Goal: Feedback & Contribution: Contribute content

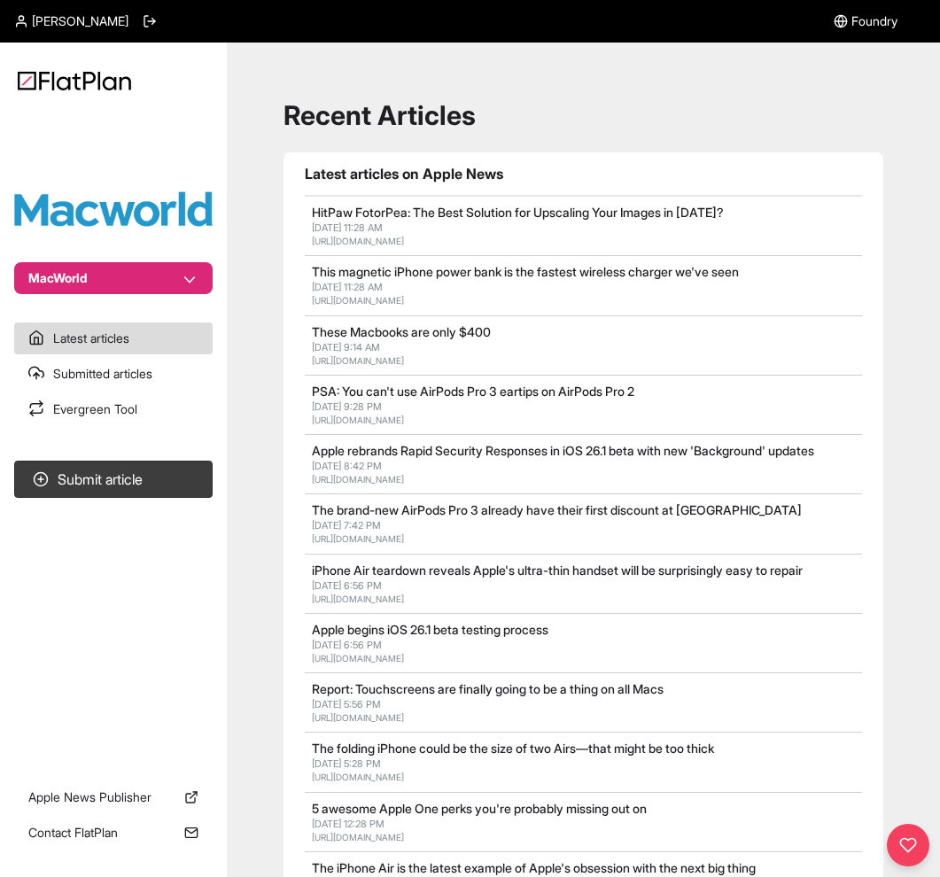
click at [130, 479] on button "Submit article" at bounding box center [113, 479] width 199 height 37
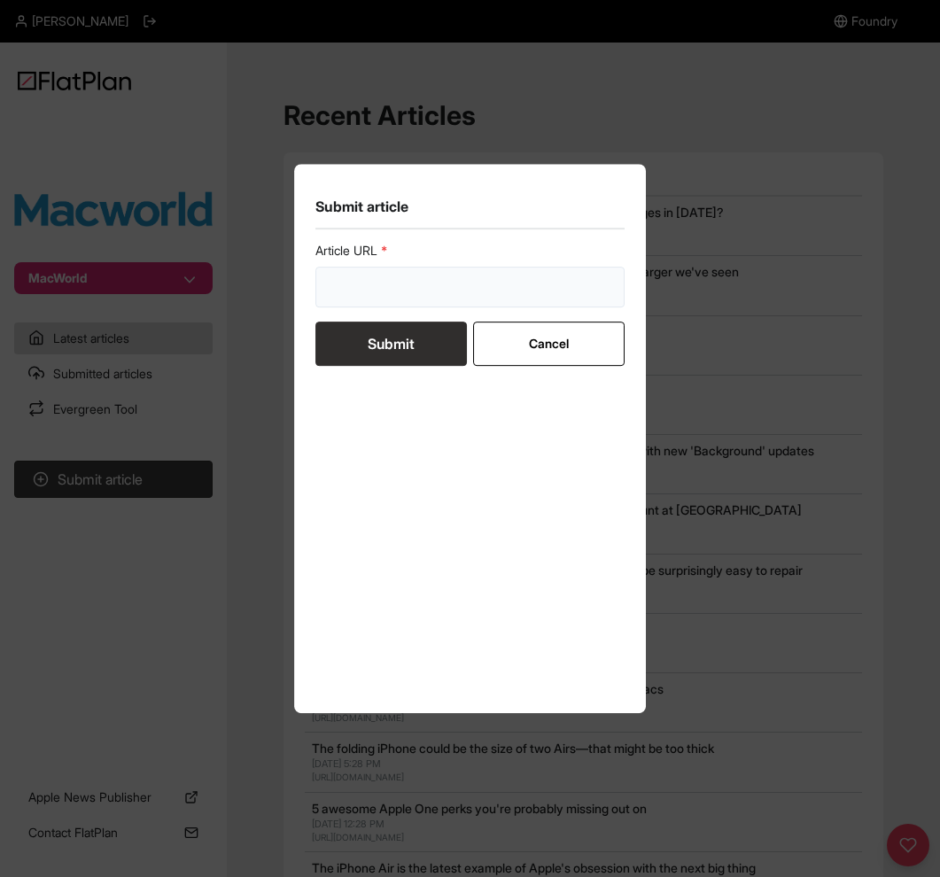
click at [393, 268] on input "url" at bounding box center [471, 287] width 310 height 41
paste input "[URL][DOMAIN_NAME]"
type input "[URL][DOMAIN_NAME]"
click at [386, 343] on button "Submit" at bounding box center [392, 344] width 152 height 44
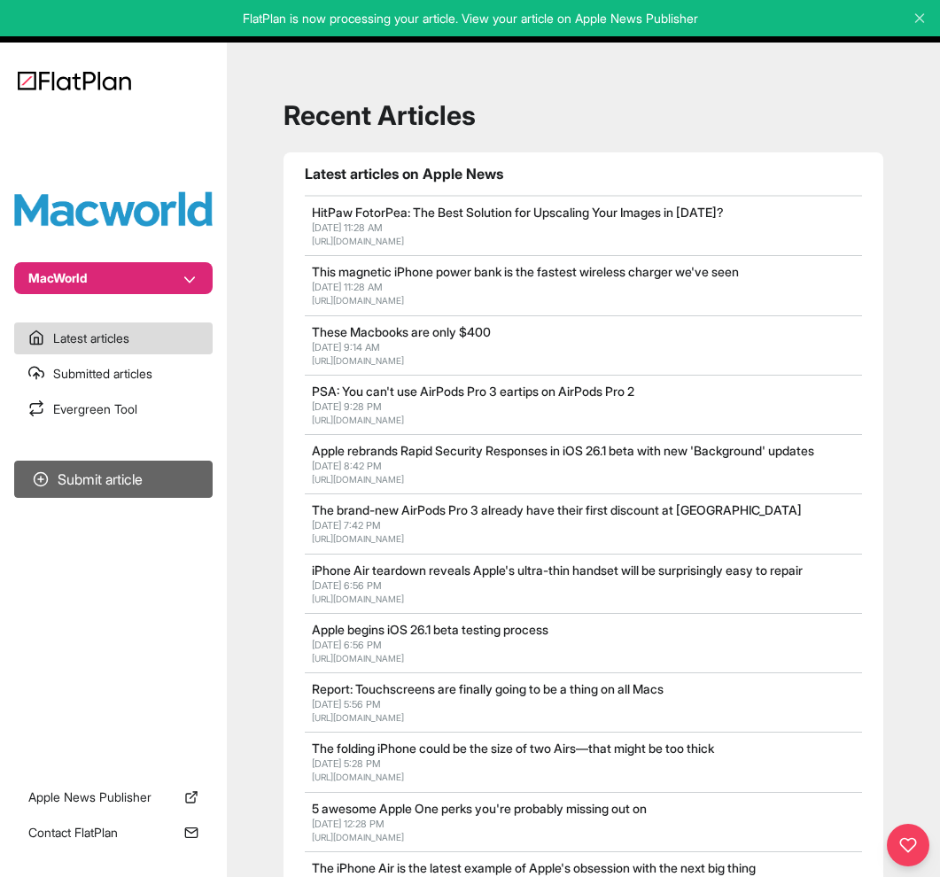
click at [160, 485] on button "Submit article" at bounding box center [113, 479] width 199 height 37
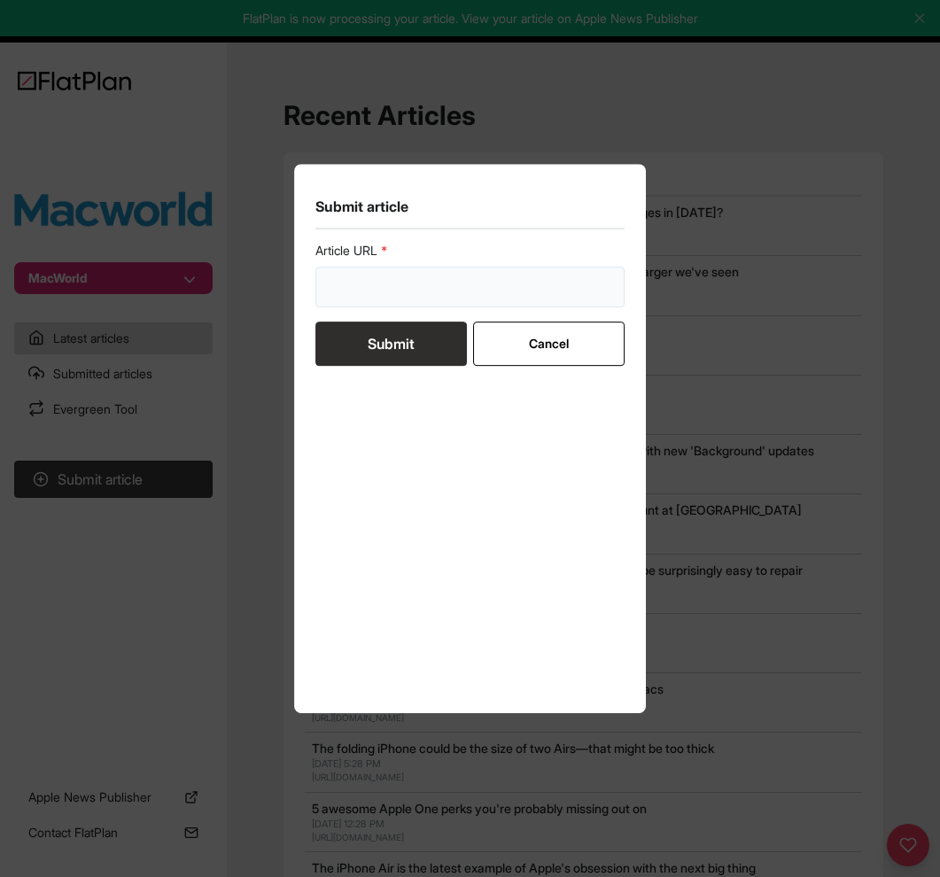
click at [386, 299] on input "url" at bounding box center [471, 287] width 310 height 41
paste input "[URL][DOMAIN_NAME]"
type input "[URL][DOMAIN_NAME]"
click at [394, 347] on button "Submit" at bounding box center [392, 344] width 152 height 44
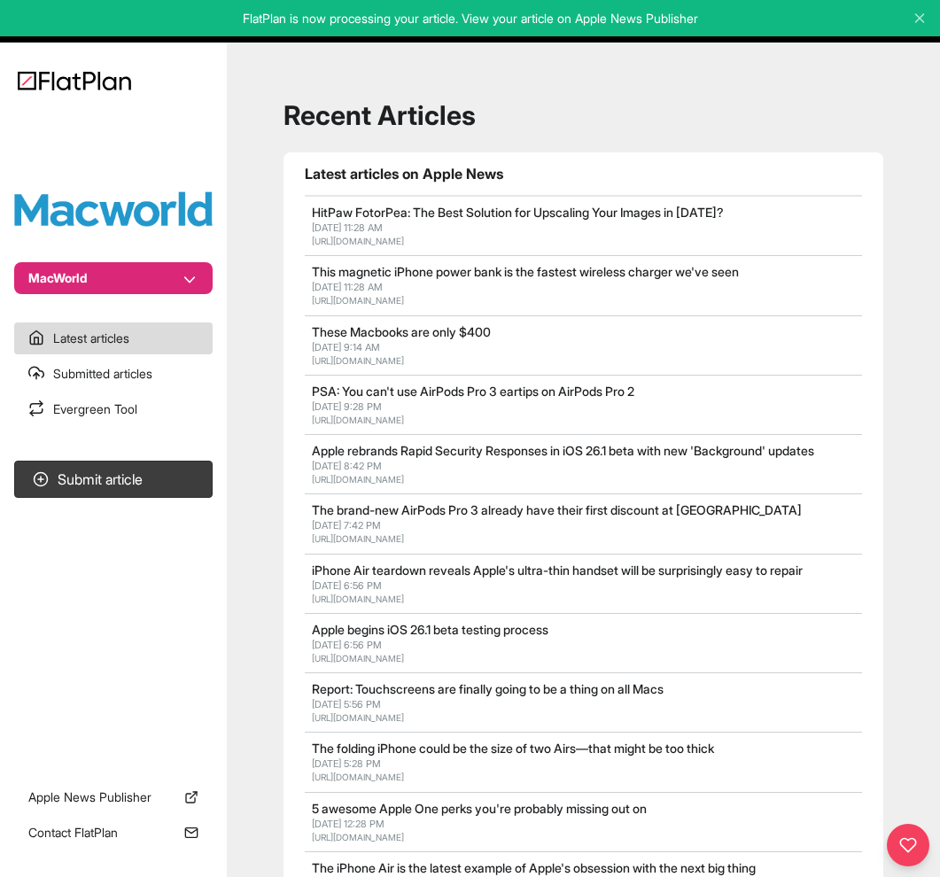
click at [130, 485] on button "Submit article" at bounding box center [113, 479] width 199 height 37
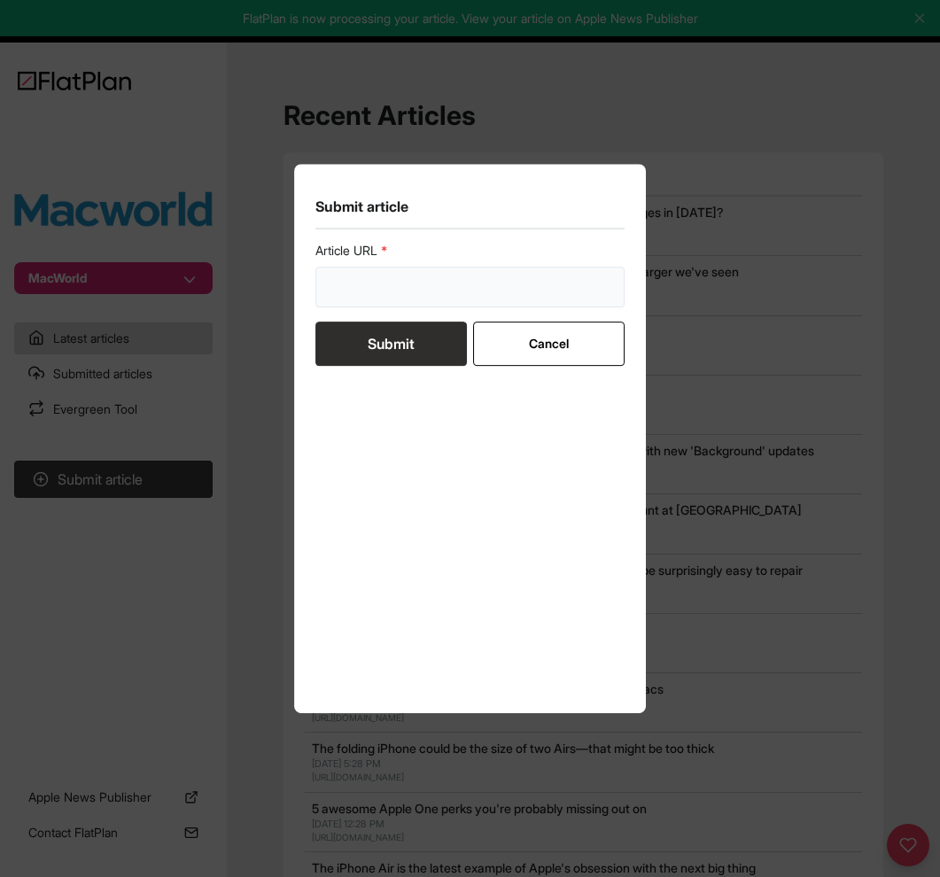
click at [433, 282] on input "url" at bounding box center [471, 287] width 310 height 41
paste input "[URL][DOMAIN_NAME]"
type input "[URL][DOMAIN_NAME]"
click at [403, 333] on button "Submit" at bounding box center [392, 344] width 152 height 44
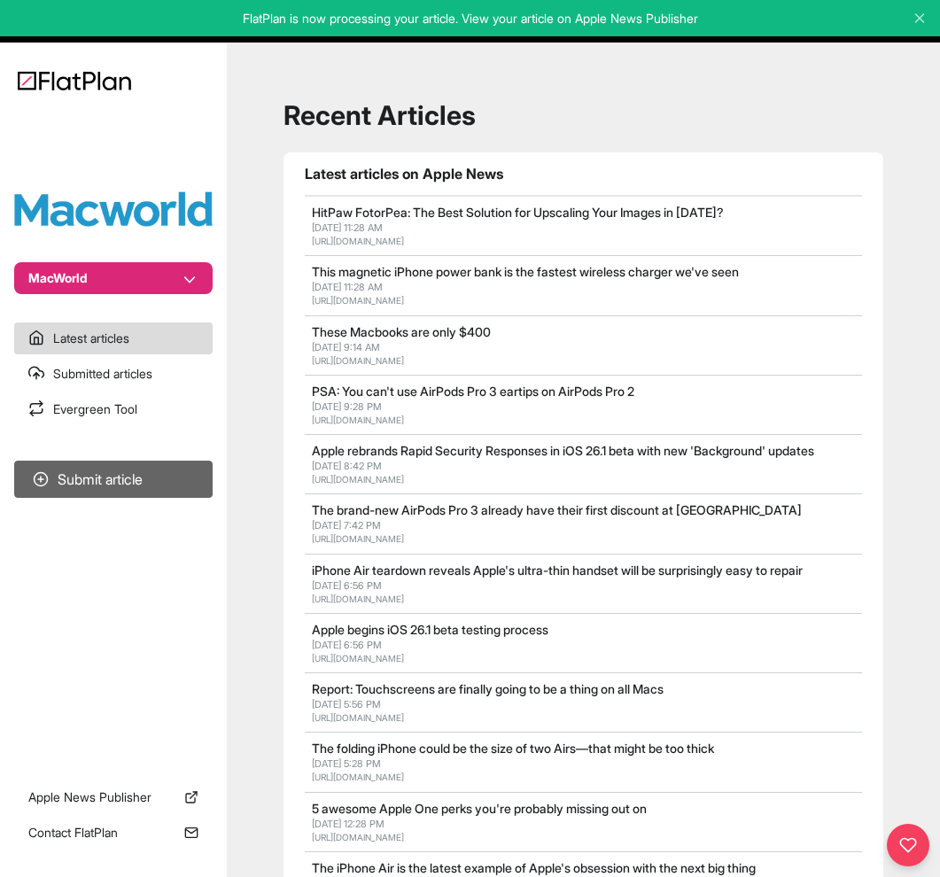
drag, startPoint x: 907, startPoint y: 349, endPoint x: 115, endPoint y: 485, distance: 803.0
click at [115, 485] on button "Submit article" at bounding box center [113, 479] width 199 height 37
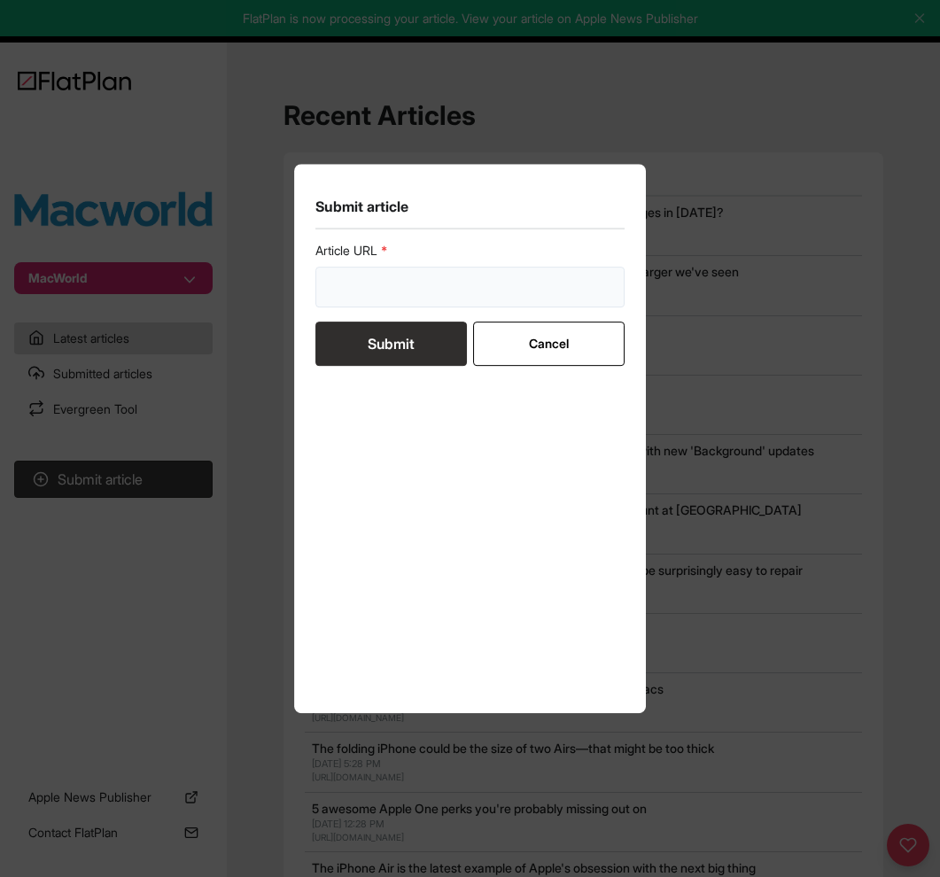
click at [411, 284] on input "url" at bounding box center [471, 287] width 310 height 41
paste input "[URL][DOMAIN_NAME]"
type input "[URL][DOMAIN_NAME]"
click at [395, 348] on button "Submit" at bounding box center [392, 344] width 152 height 44
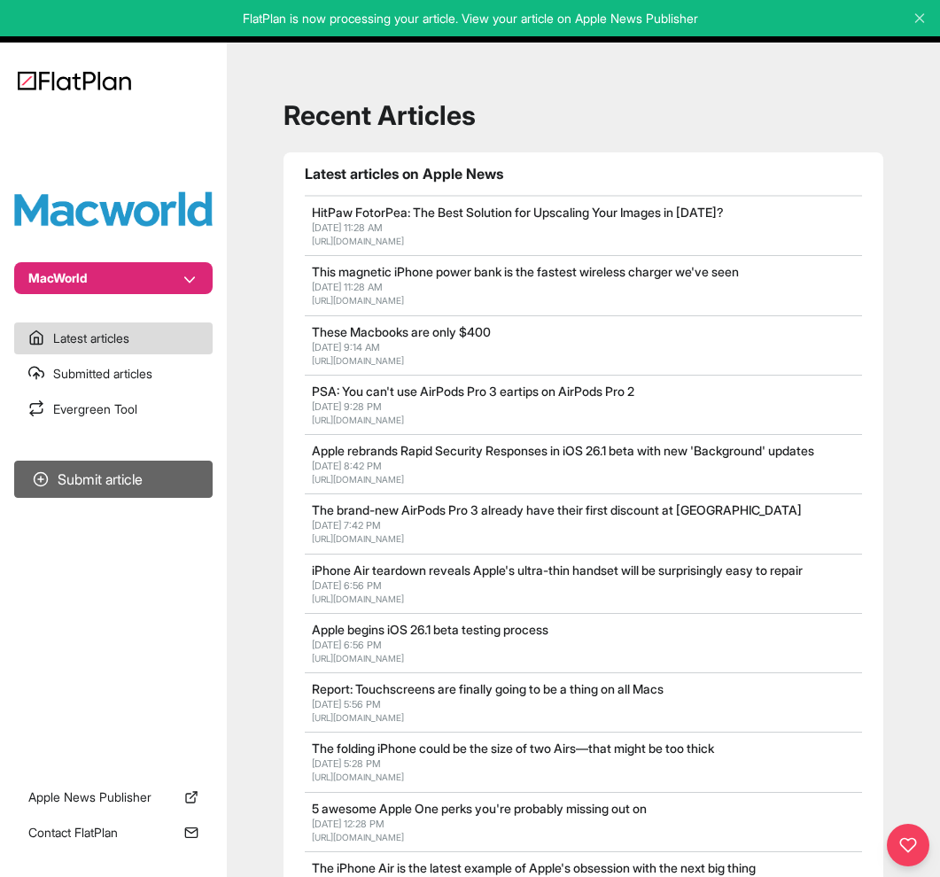
click at [112, 483] on button "Submit article" at bounding box center [113, 479] width 199 height 37
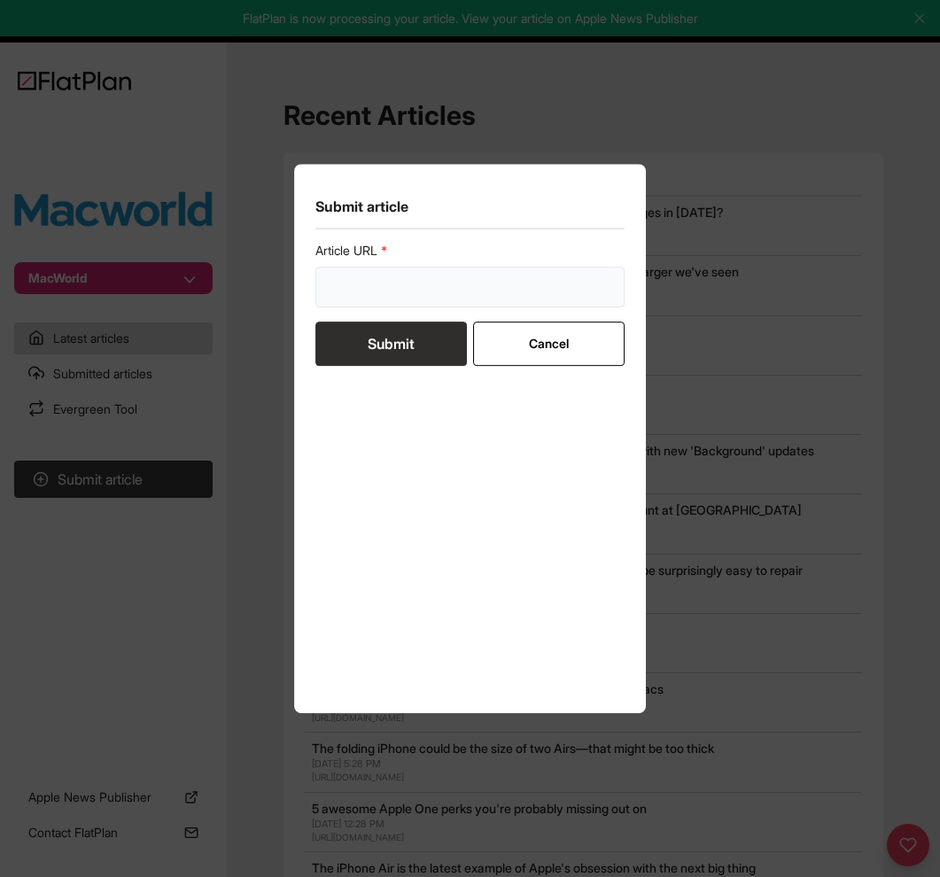
click at [406, 290] on input "url" at bounding box center [471, 287] width 310 height 41
paste input "[URL][DOMAIN_NAME]"
type input "[URL][DOMAIN_NAME]"
click at [398, 342] on button "Submit" at bounding box center [392, 344] width 152 height 44
